Goal: Transaction & Acquisition: Purchase product/service

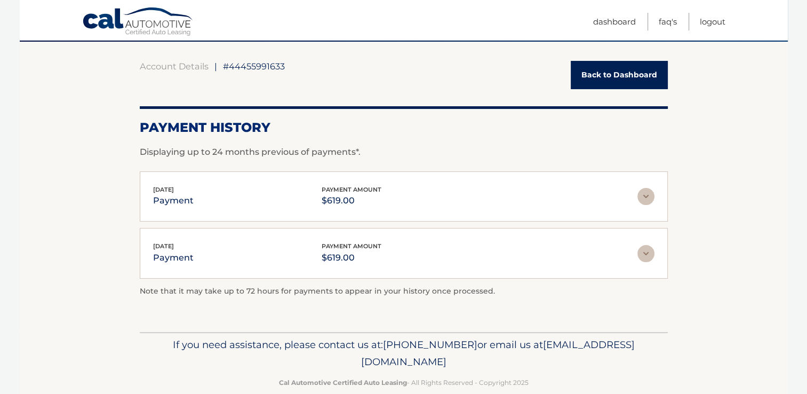
scroll to position [107, 0]
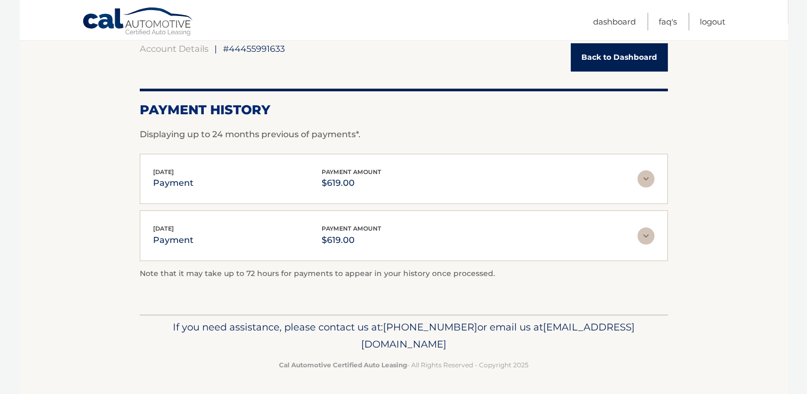
click at [645, 177] on img at bounding box center [646, 178] width 17 height 17
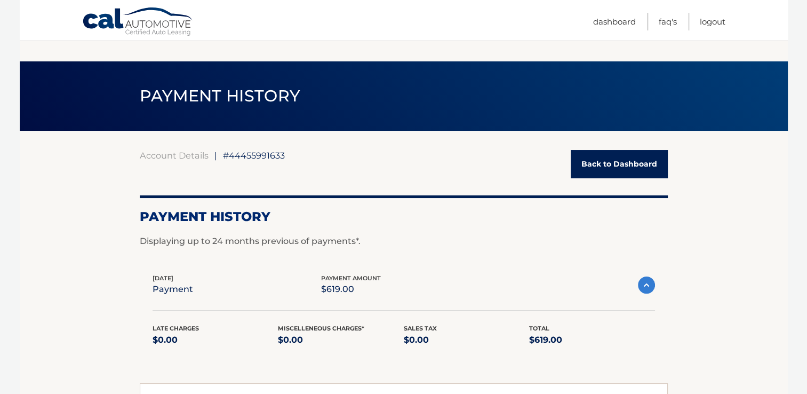
scroll to position [172, 0]
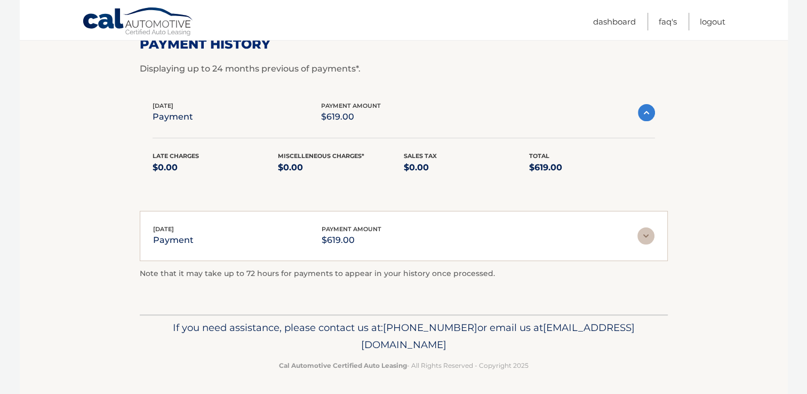
click at [647, 234] on img at bounding box center [646, 235] width 17 height 17
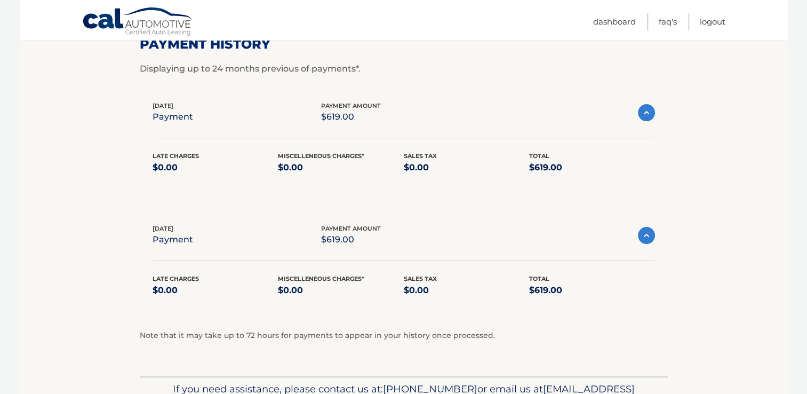
click at [687, 169] on section "Account Details | #44455991633 Back to Dashboard Payment History Displaying up …" at bounding box center [404, 167] width 768 height 418
click at [608, 18] on link "Dashboard" at bounding box center [614, 22] width 43 height 18
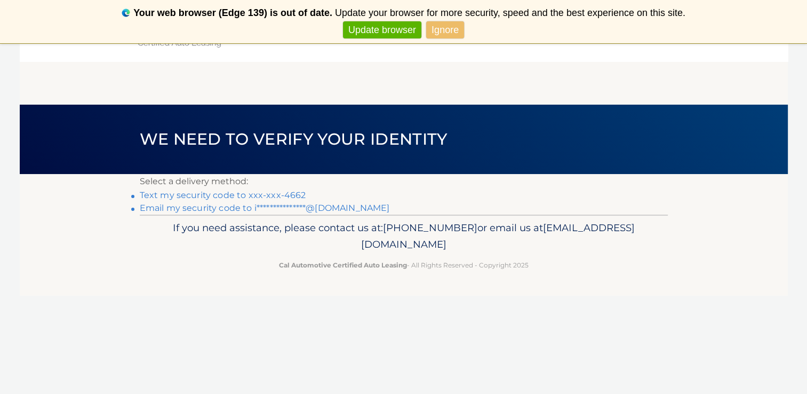
click at [272, 194] on link "Text my security code to xxx-xxx-4662" at bounding box center [223, 195] width 166 height 10
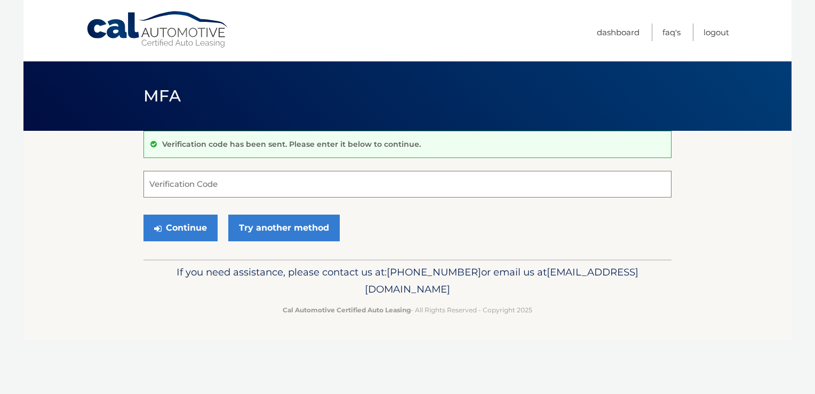
click at [274, 188] on input "Verification Code" at bounding box center [408, 184] width 528 height 27
type input "890482"
click at [173, 227] on button "Continue" at bounding box center [181, 228] width 74 height 27
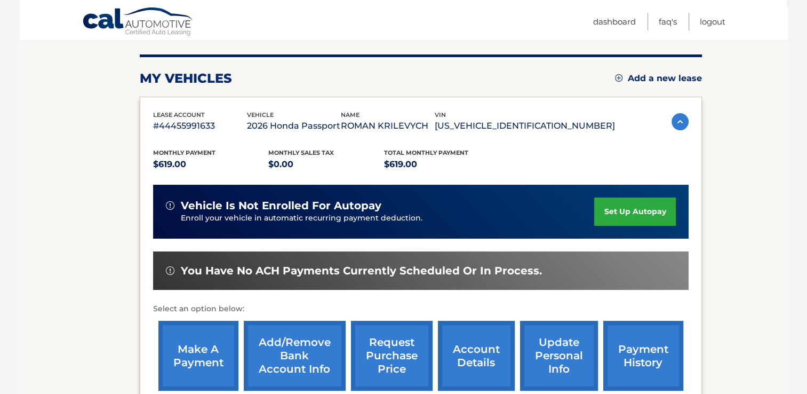
scroll to position [249, 0]
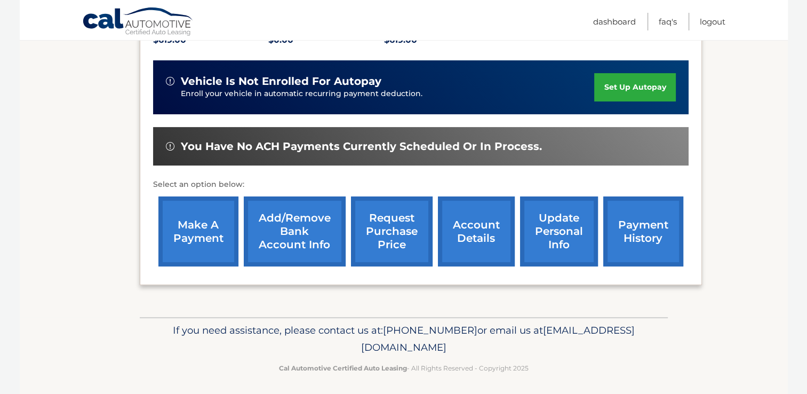
click at [203, 225] on link "make a payment" at bounding box center [198, 231] width 80 height 70
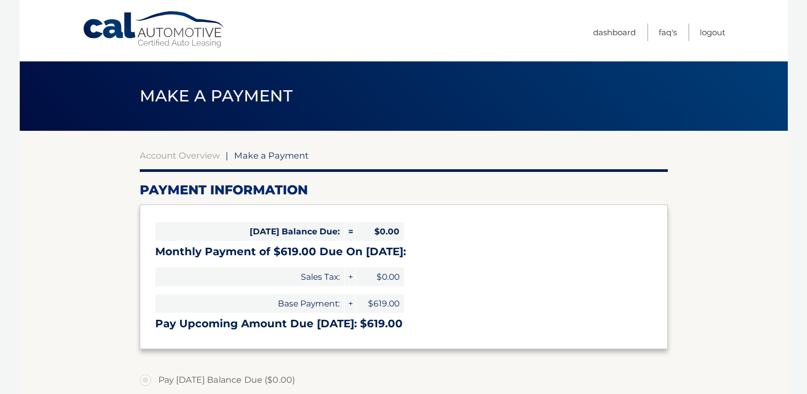
select select "MDk5Mjg5N2MtNGRmOC00MGEyLWJmZjQtYzIzYWU2M2UwOWVm"
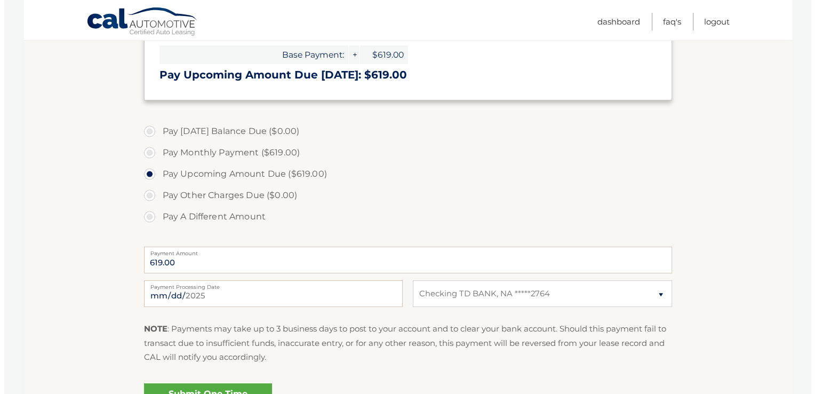
scroll to position [368, 0]
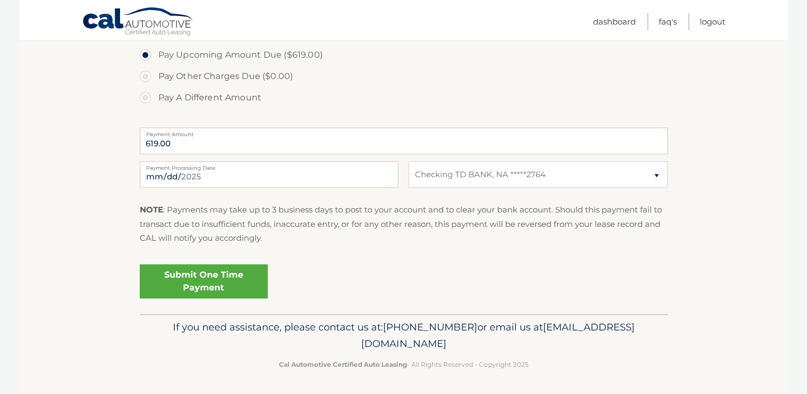
click at [218, 283] on link "Submit One Time Payment" at bounding box center [204, 281] width 128 height 34
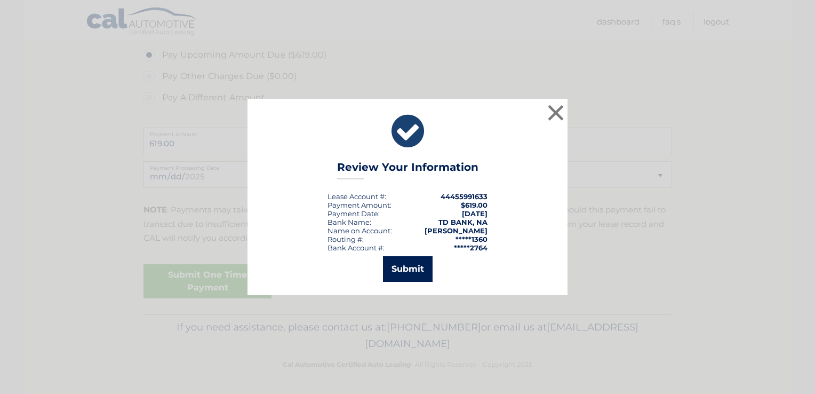
click at [400, 270] on button "Submit" at bounding box center [408, 269] width 50 height 26
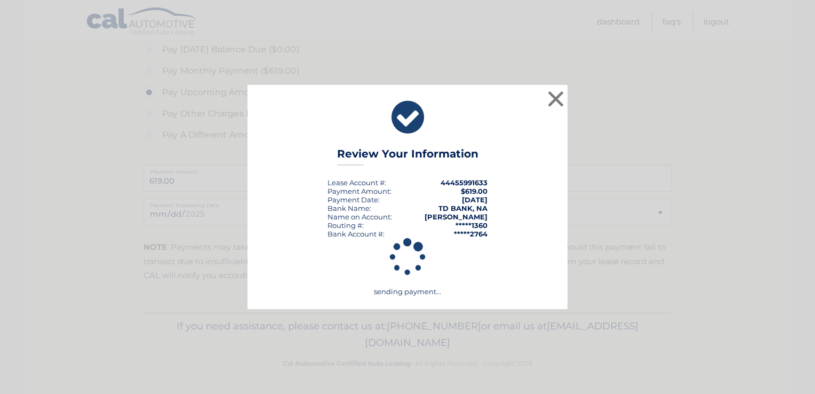
scroll to position [329, 0]
